Goal: Transaction & Acquisition: Purchase product/service

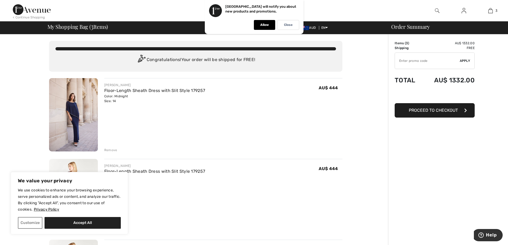
click at [78, 120] on img at bounding box center [73, 114] width 49 height 73
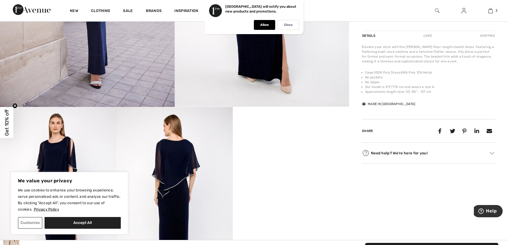
scroll to position [213, 0]
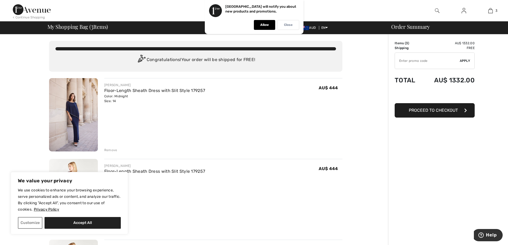
click at [288, 22] on div "Close" at bounding box center [289, 25] width 22 height 10
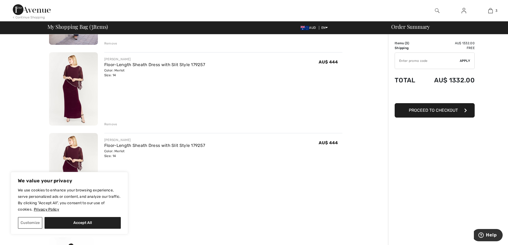
scroll to position [133, 0]
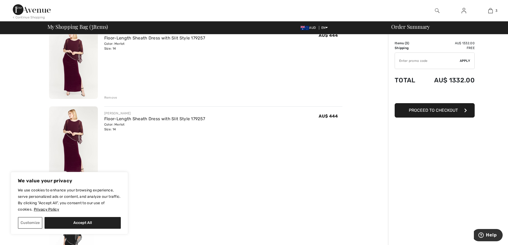
click at [113, 96] on div "Remove" at bounding box center [110, 97] width 13 height 5
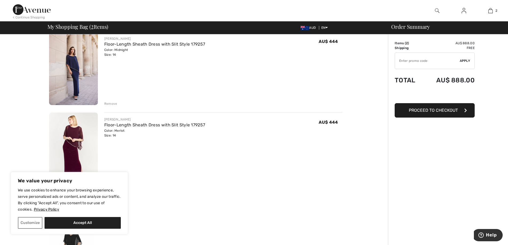
scroll to position [20, 0]
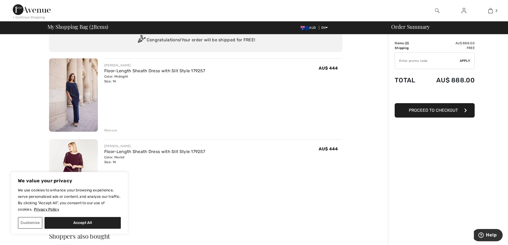
click at [110, 129] on div "Remove" at bounding box center [110, 130] width 13 height 5
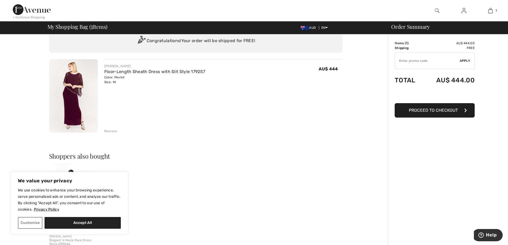
scroll to position [0, 0]
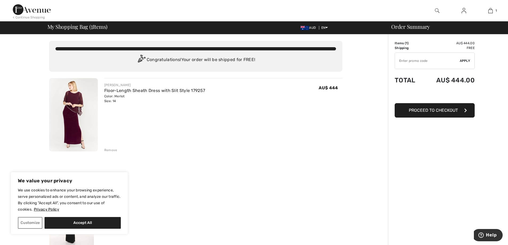
click at [432, 109] on span "Proceed to Checkout" at bounding box center [433, 110] width 49 height 5
